Goal: Navigation & Orientation: Find specific page/section

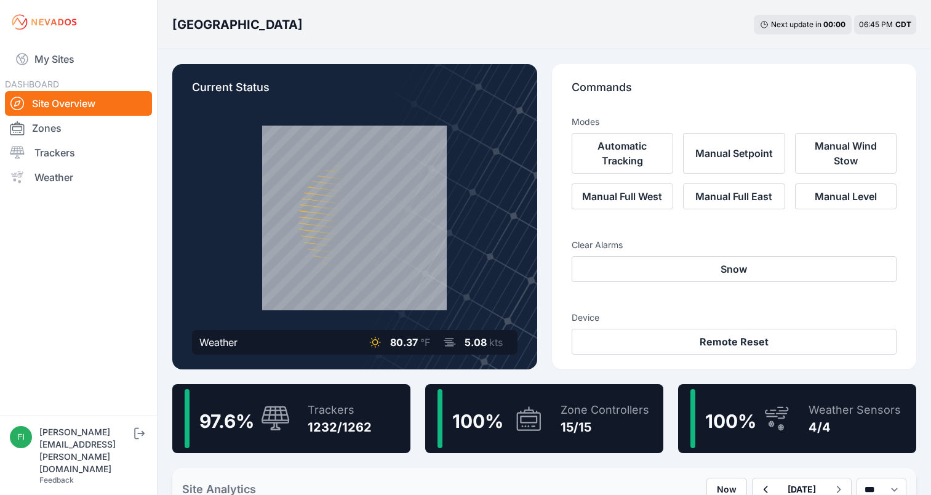
scroll to position [178, 0]
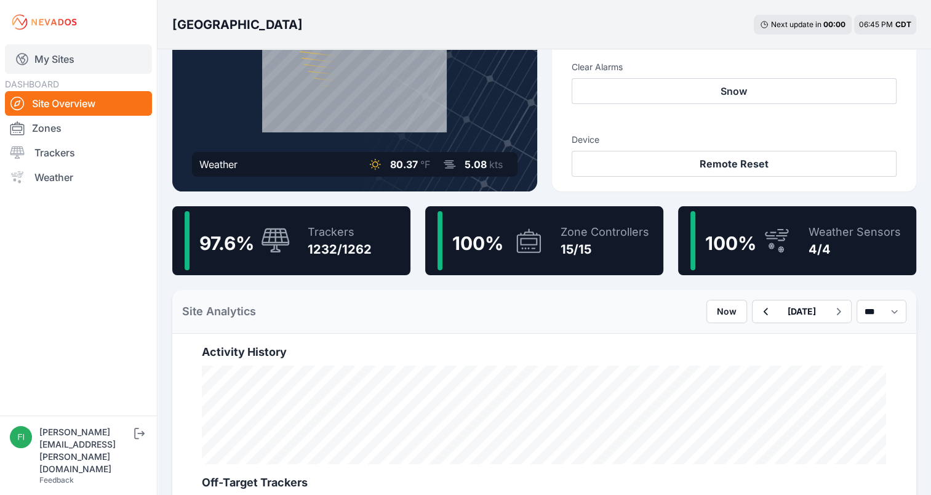
click at [100, 63] on link "My Sites" at bounding box center [78, 59] width 147 height 30
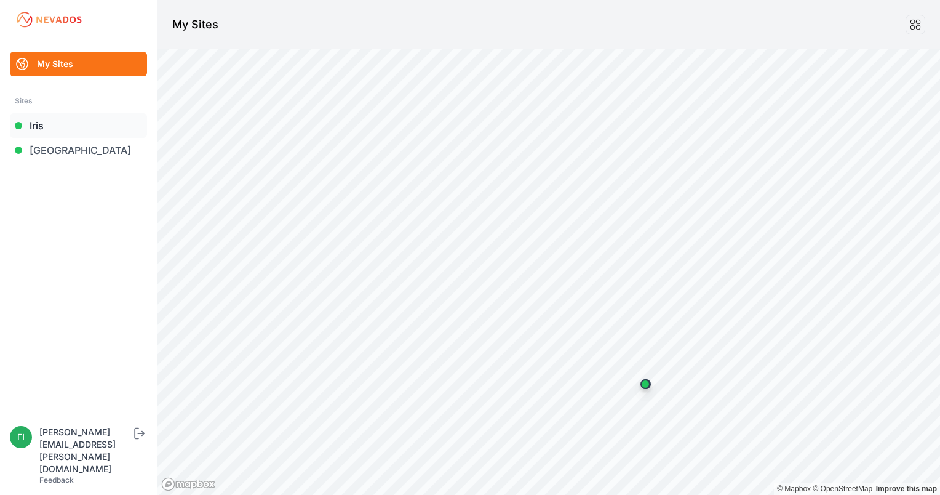
click at [66, 130] on link "Iris" at bounding box center [78, 125] width 137 height 25
click at [54, 128] on link "Iris" at bounding box center [78, 125] width 137 height 25
click at [42, 119] on link "Iris" at bounding box center [78, 125] width 137 height 25
click at [41, 122] on link "Iris" at bounding box center [78, 125] width 137 height 25
click at [42, 121] on link "Iris" at bounding box center [78, 125] width 137 height 25
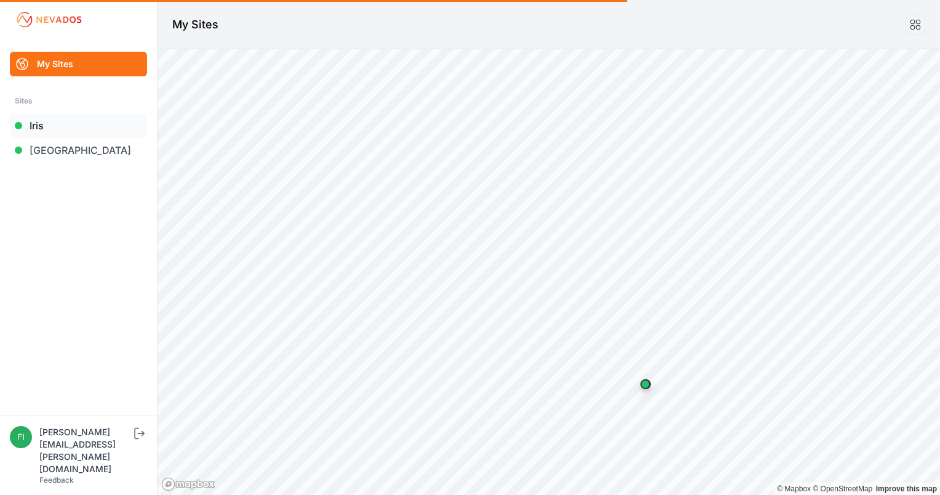
click at [42, 121] on link "Iris" at bounding box center [78, 125] width 137 height 25
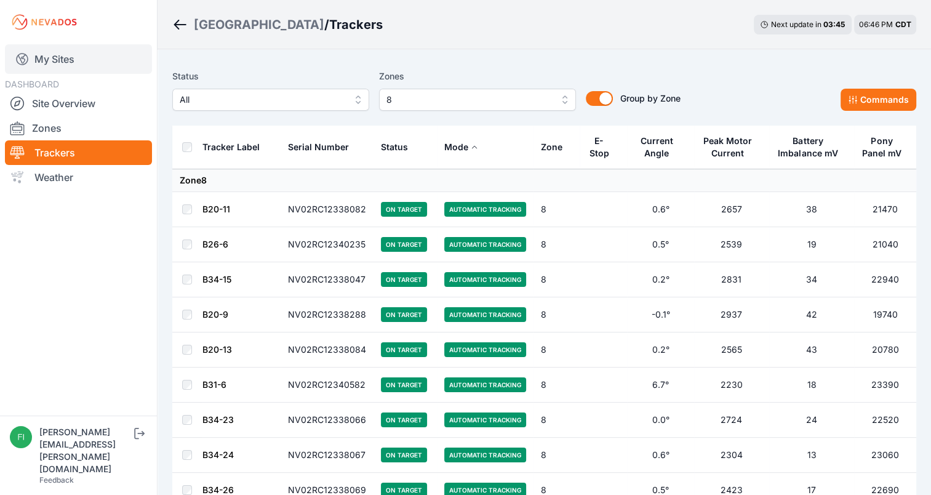
click at [27, 57] on icon at bounding box center [22, 59] width 11 height 11
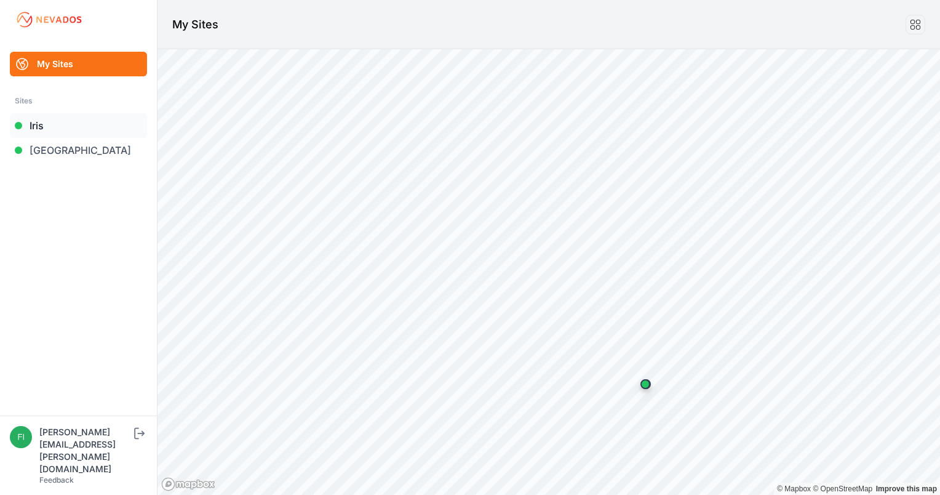
click at [38, 123] on link "Iris" at bounding box center [78, 125] width 137 height 25
